Goal: Browse casually

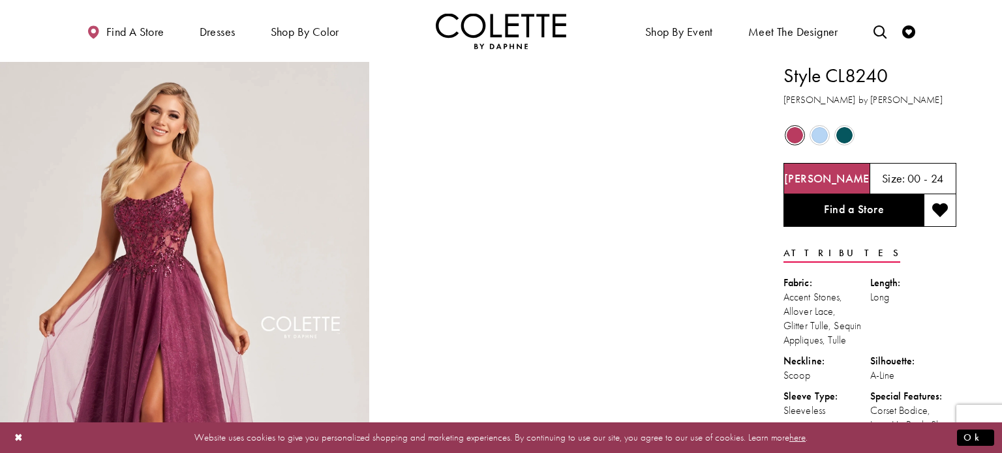
click at [506, 198] on div at bounding box center [560, 338] width 369 height 553
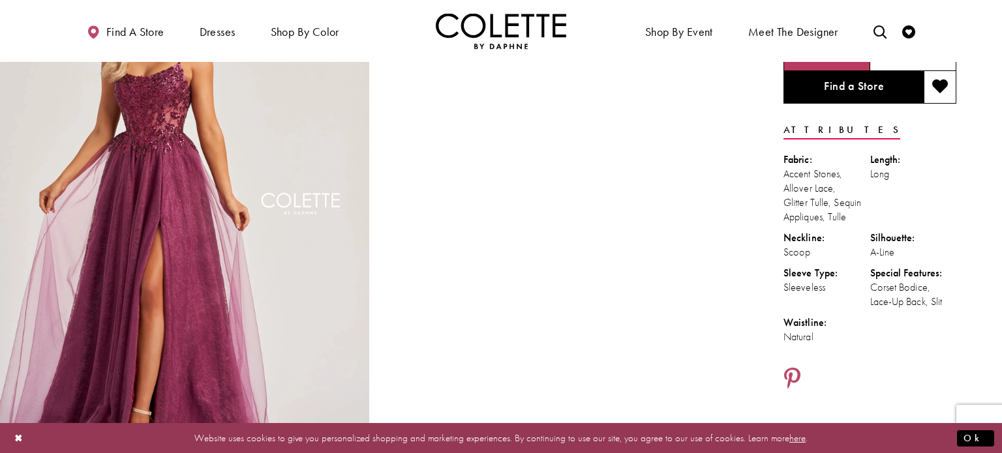
scroll to position [125, 0]
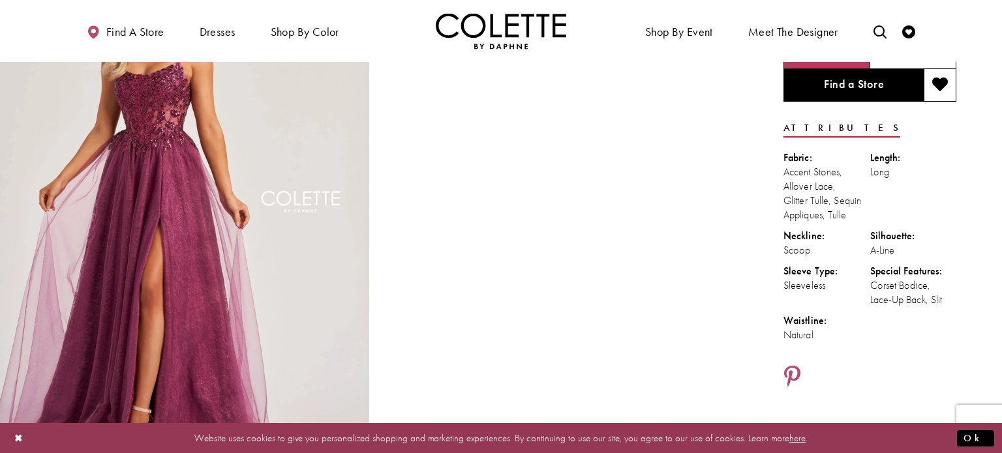
click at [321, 192] on img "Full size Style CL8240 Colette by Daphne #0 default Berry frontface vertical pi…" at bounding box center [184, 213] width 369 height 553
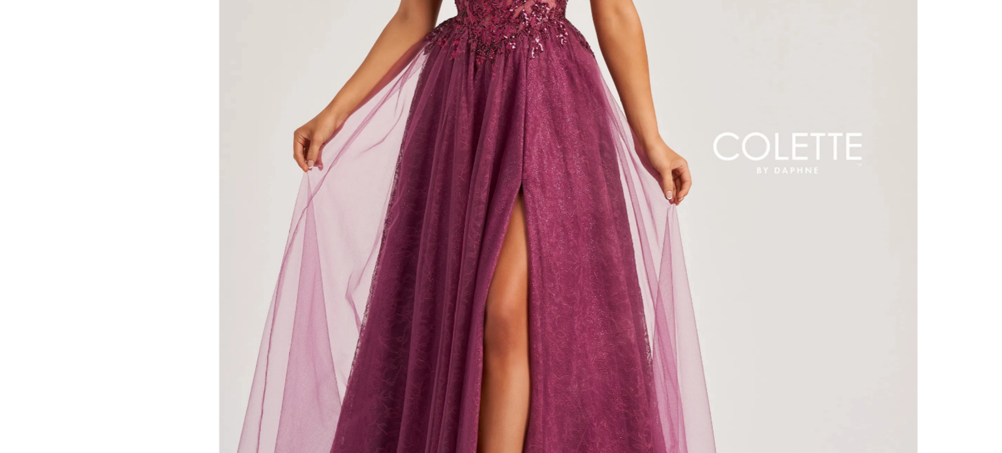
drag, startPoint x: 416, startPoint y: 228, endPoint x: 416, endPoint y: 254, distance: 26.1
click at [416, 254] on img "Scroll List" at bounding box center [501, 226] width 530 height 453
drag, startPoint x: 466, startPoint y: 194, endPoint x: 468, endPoint y: 211, distance: 17.8
click at [468, 211] on img "Scroll List" at bounding box center [501, 226] width 530 height 453
drag, startPoint x: 470, startPoint y: 212, endPoint x: 463, endPoint y: 196, distance: 17.0
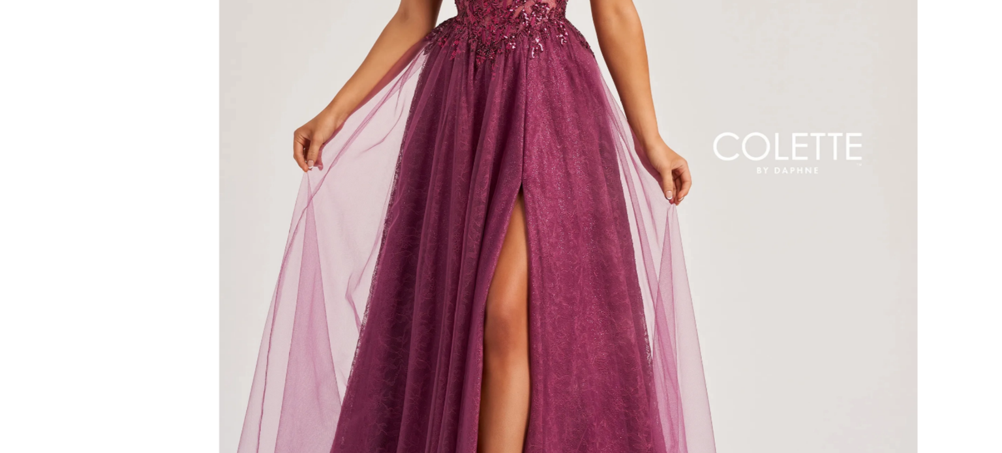
click at [463, 196] on img "Scroll List" at bounding box center [501, 226] width 530 height 453
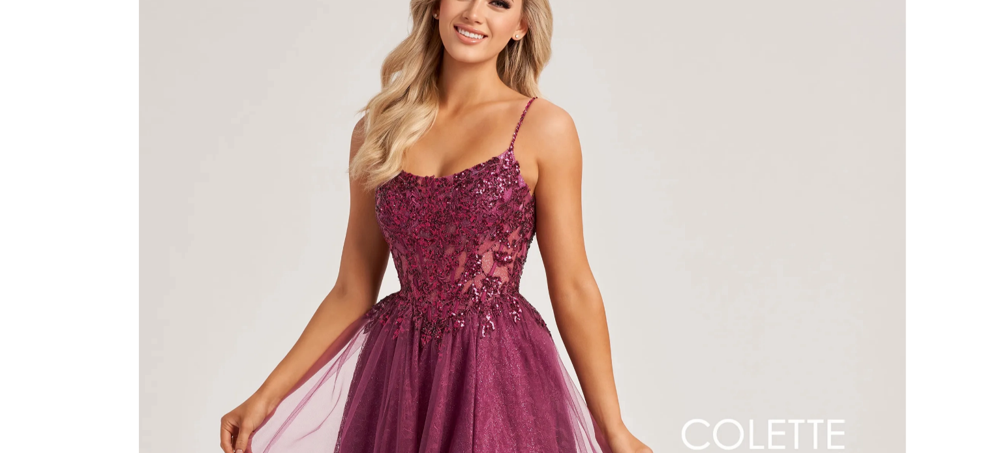
scroll to position [123, 0]
